Goal: Information Seeking & Learning: Learn about a topic

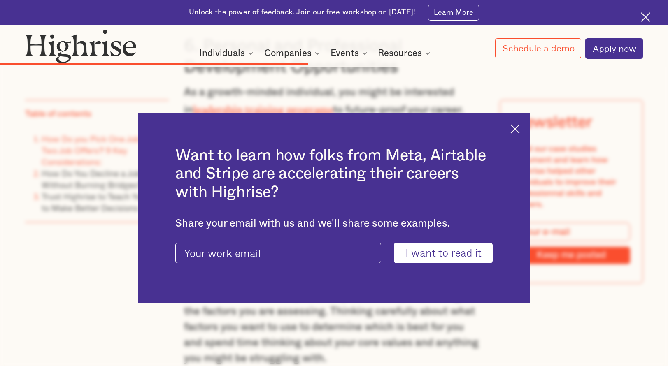
scroll to position [3150, 0]
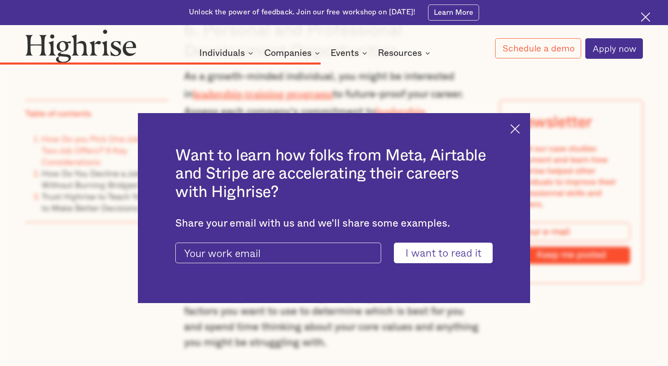
click at [520, 130] on img at bounding box center [514, 128] width 9 height 9
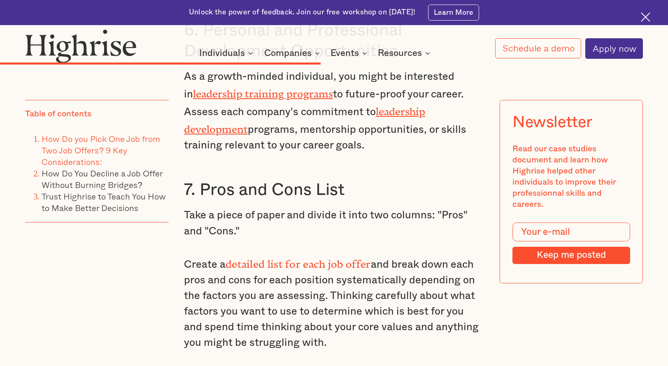
click at [318, 259] on strong "detailed list for each job offer" at bounding box center [298, 262] width 145 height 7
click at [321, 259] on strong "detailed list for each job offer" at bounding box center [298, 262] width 145 height 7
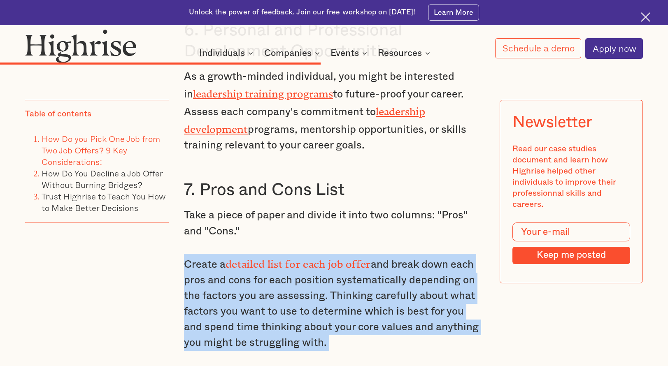
click at [321, 259] on strong "detailed list for each job offer" at bounding box center [298, 262] width 145 height 7
click at [354, 259] on strong "detailed list for each job offer" at bounding box center [298, 262] width 145 height 7
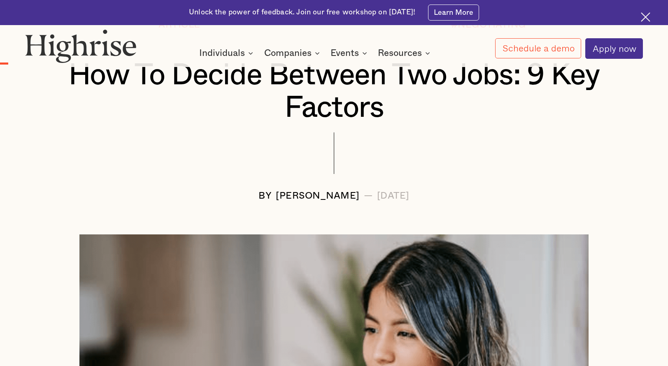
scroll to position [0, 0]
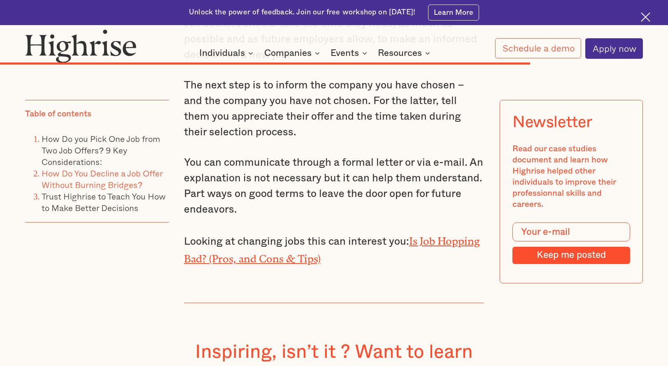
scroll to position [5112, 0]
